Goal: Entertainment & Leisure: Consume media (video, audio)

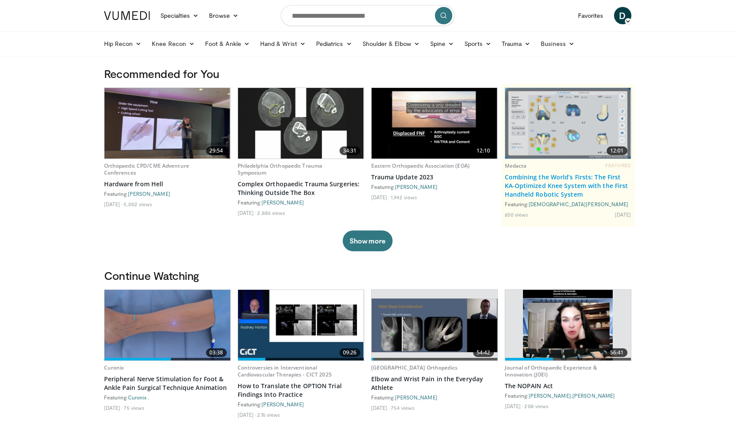
click at [553, 177] on link "Combining the World’s Firsts: The First KA-Optimized Knee System with the First…" at bounding box center [568, 186] width 127 height 26
